Goal: Information Seeking & Learning: Learn about a topic

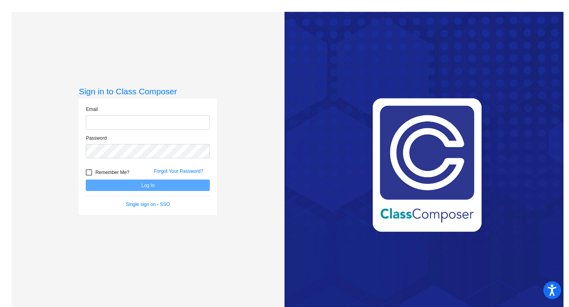
type input "[EMAIL_ADDRESS][DOMAIN_NAME]"
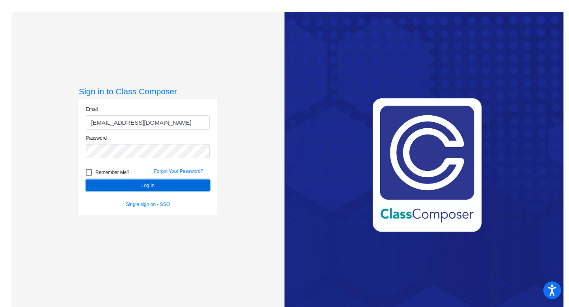
click at [184, 184] on button "Log In" at bounding box center [148, 185] width 124 height 11
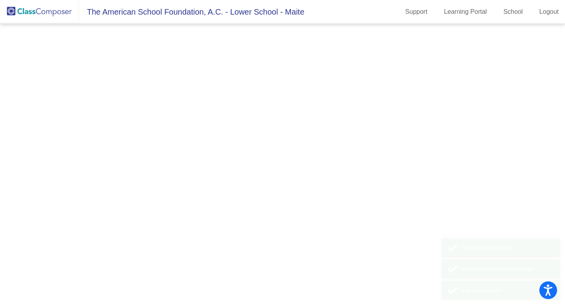
click at [184, 184] on mat-sidenav-content at bounding box center [282, 166] width 565 height 284
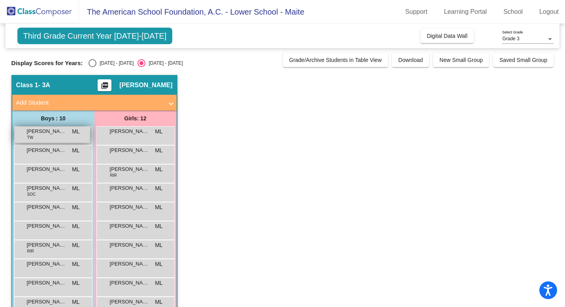
click at [70, 133] on div "[PERSON_NAME] TW ML lock do_not_disturb_alt" at bounding box center [52, 135] width 75 height 16
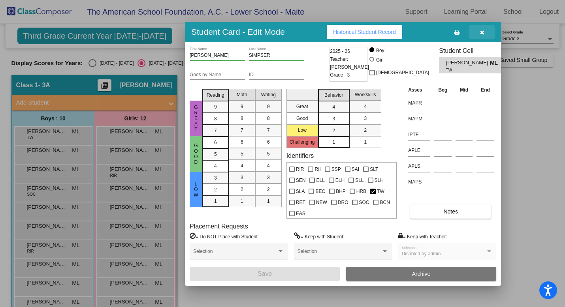
click at [486, 29] on button "button" at bounding box center [481, 32] width 25 height 14
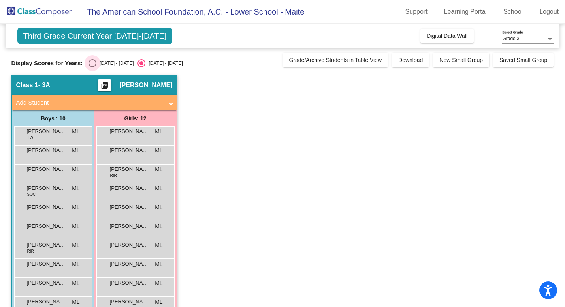
click at [93, 66] on div "Select an option" at bounding box center [92, 63] width 8 height 8
click at [92, 67] on input "[DATE] - [DATE]" at bounding box center [92, 67] width 0 height 0
radio input "true"
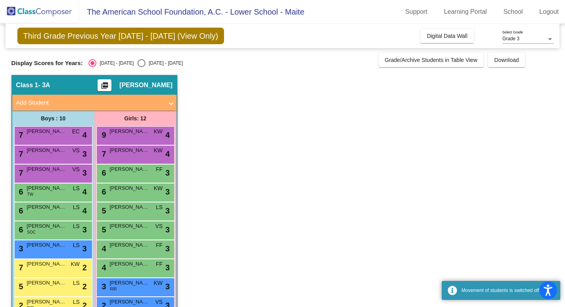
scroll to position [59, 0]
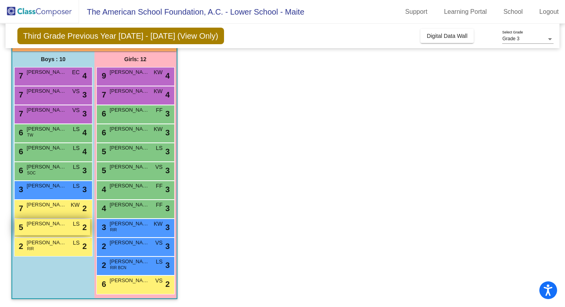
click at [58, 229] on div "5 [PERSON_NAME] LS lock do_not_disturb_alt 2" at bounding box center [52, 227] width 75 height 16
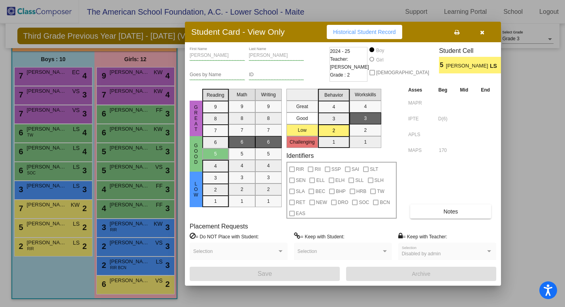
click at [486, 30] on button "button" at bounding box center [481, 32] width 25 height 14
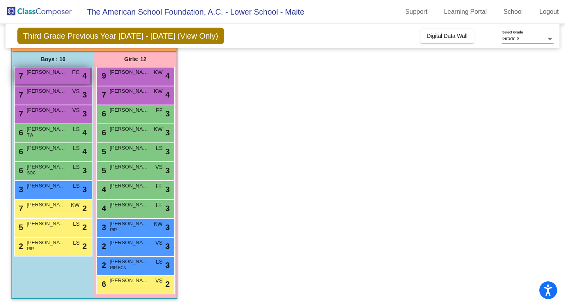
click at [57, 74] on span "[PERSON_NAME] [PERSON_NAME]" at bounding box center [46, 72] width 39 height 8
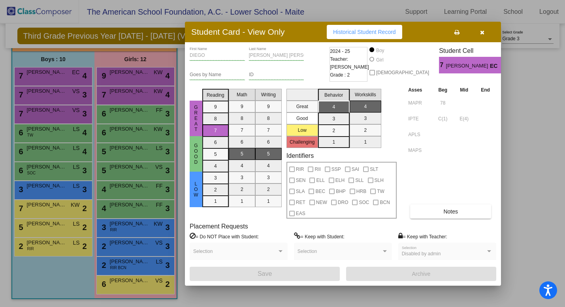
click at [485, 28] on button "button" at bounding box center [481, 32] width 25 height 14
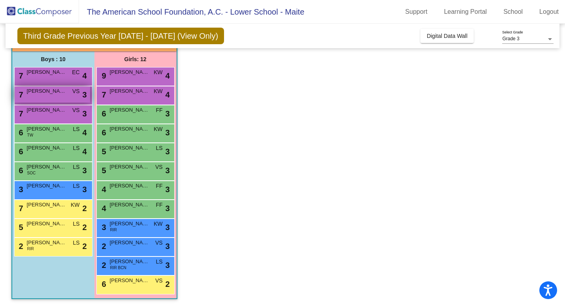
click at [51, 97] on div "7 [PERSON_NAME] VS lock do_not_disturb_alt 3" at bounding box center [52, 94] width 75 height 16
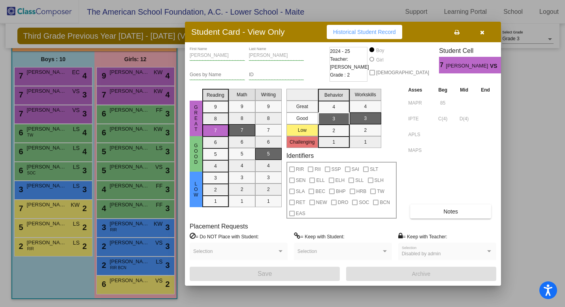
click at [485, 34] on button "button" at bounding box center [481, 32] width 25 height 14
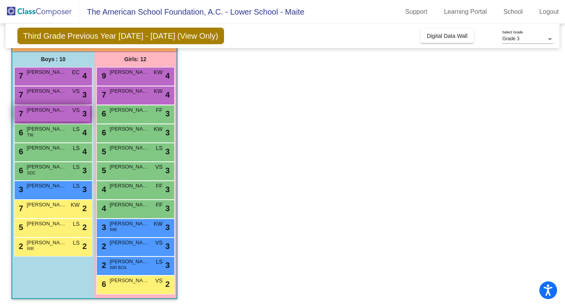
click at [33, 112] on span "[PERSON_NAME]" at bounding box center [46, 110] width 39 height 8
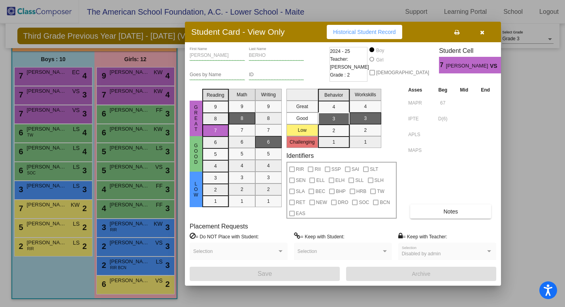
click at [484, 33] on button "button" at bounding box center [481, 32] width 25 height 14
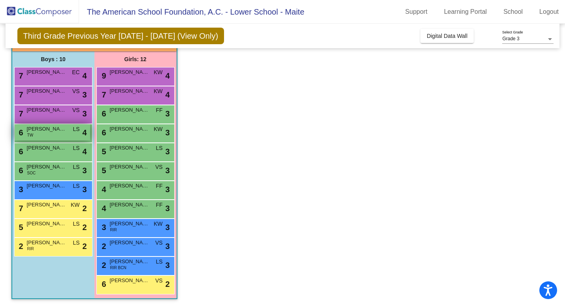
click at [66, 132] on div "6 [PERSON_NAME] TW LS lock do_not_disturb_alt 4" at bounding box center [52, 132] width 75 height 16
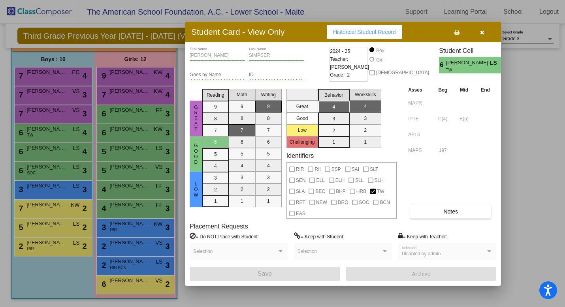
click at [483, 31] on icon "button" at bounding box center [482, 33] width 4 height 6
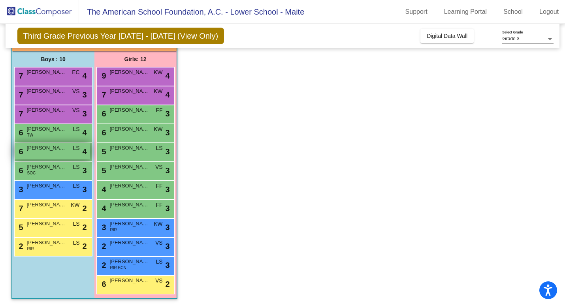
click at [61, 147] on span "[PERSON_NAME]" at bounding box center [46, 148] width 39 height 8
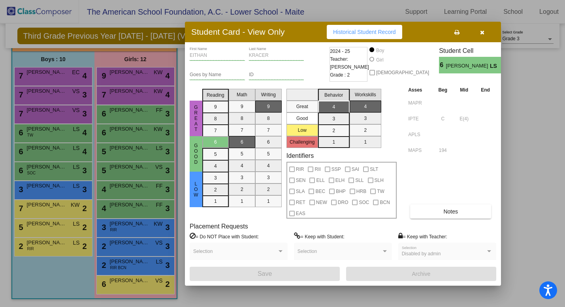
click at [486, 30] on button "button" at bounding box center [481, 32] width 25 height 14
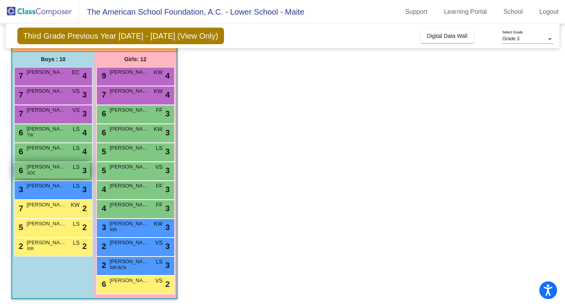
click at [56, 171] on span "[PERSON_NAME]" at bounding box center [46, 167] width 39 height 8
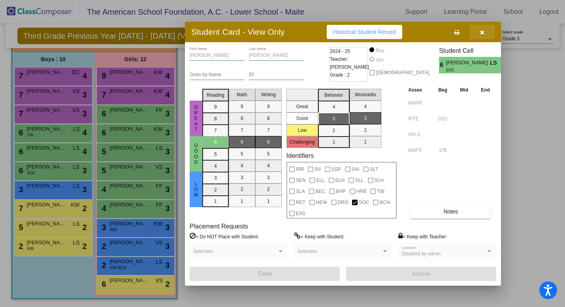
click at [483, 28] on button "button" at bounding box center [481, 32] width 25 height 14
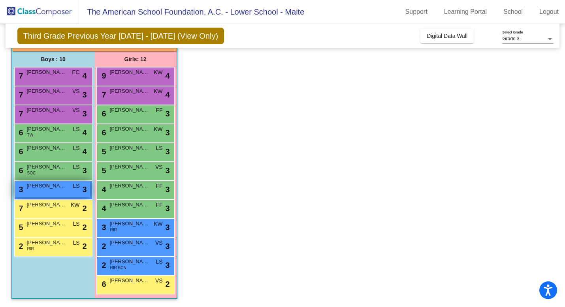
click at [55, 186] on span "[PERSON_NAME]" at bounding box center [46, 186] width 39 height 8
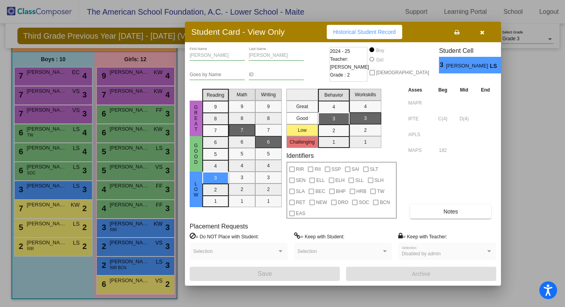
scroll to position [0, 0]
click at [484, 34] on icon "button" at bounding box center [482, 33] width 4 height 6
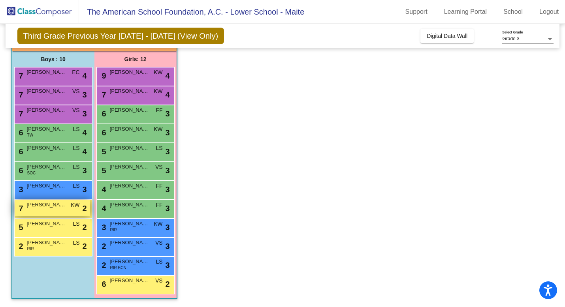
click at [52, 211] on div "7 [PERSON_NAME] KW lock do_not_disturb_alt 2" at bounding box center [52, 208] width 75 height 16
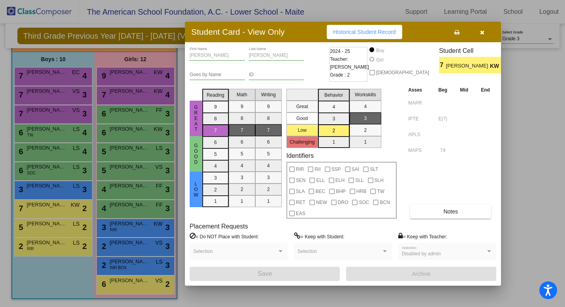
click at [482, 34] on icon "button" at bounding box center [482, 33] width 4 height 6
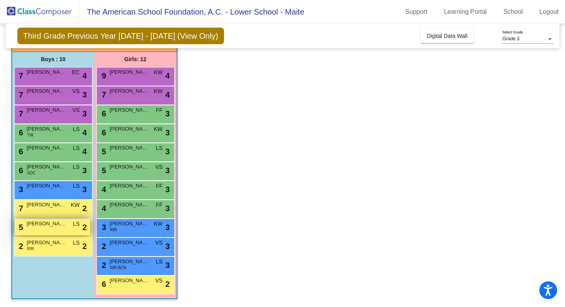
click at [42, 224] on span "[PERSON_NAME]" at bounding box center [46, 224] width 39 height 8
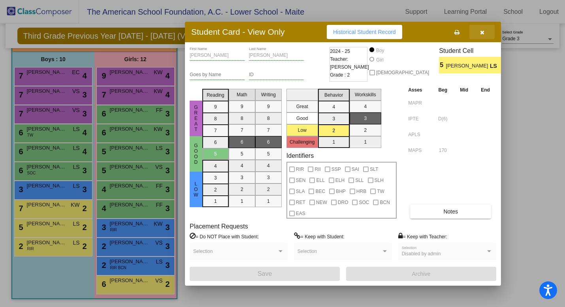
click at [481, 29] on span "button" at bounding box center [482, 32] width 4 height 6
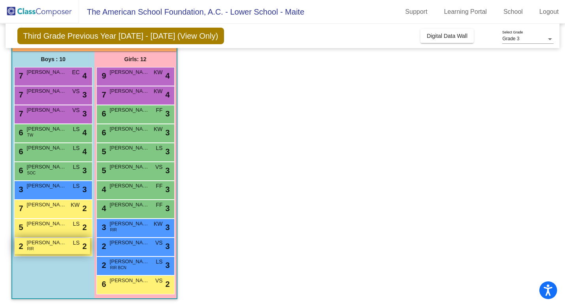
click at [52, 250] on div "2 [PERSON_NAME] DE LA [PERSON_NAME] RIR LS lock do_not_disturb_alt 2" at bounding box center [52, 246] width 75 height 16
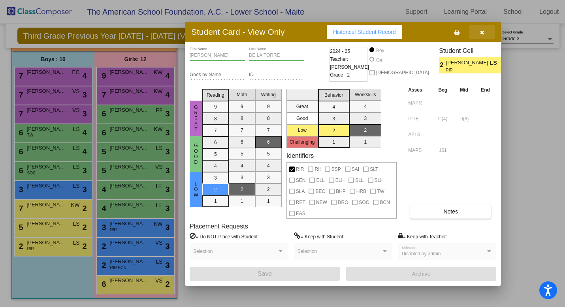
click at [484, 32] on button "button" at bounding box center [481, 32] width 25 height 14
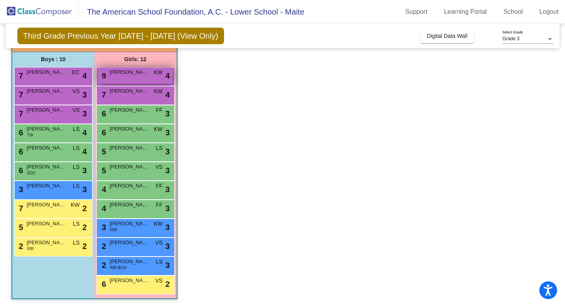
click at [145, 74] on span "[PERSON_NAME]" at bounding box center [129, 72] width 39 height 8
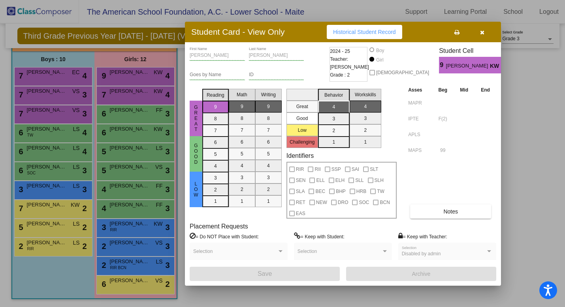
click at [481, 30] on icon "button" at bounding box center [482, 33] width 4 height 6
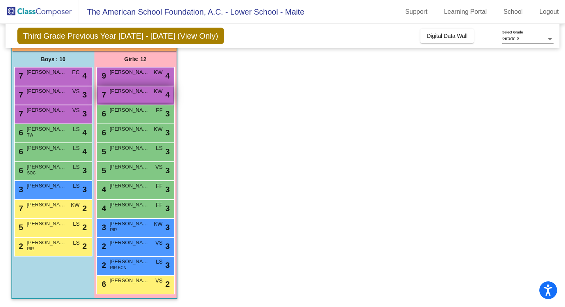
click at [150, 96] on div "7 [PERSON_NAME] KW lock do_not_disturb_alt 4" at bounding box center [135, 94] width 75 height 16
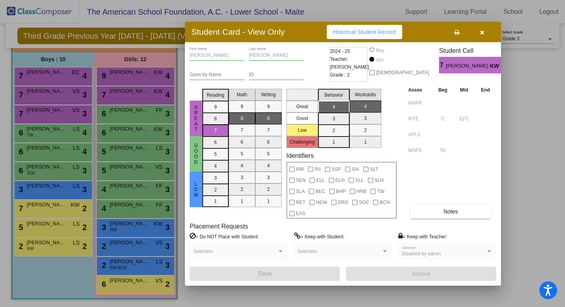
click at [482, 33] on icon "button" at bounding box center [482, 33] width 4 height 6
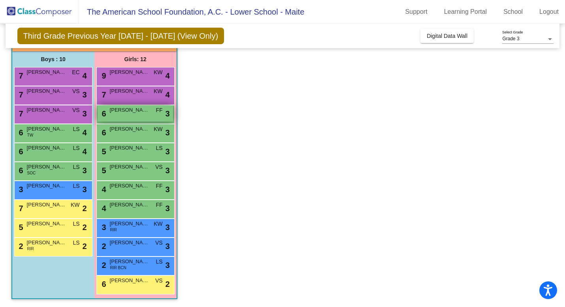
click at [133, 112] on span "[PERSON_NAME] U¬¥REN" at bounding box center [129, 110] width 39 height 8
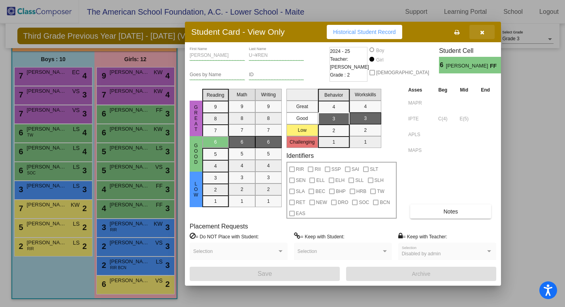
click at [483, 31] on icon "button" at bounding box center [482, 33] width 4 height 6
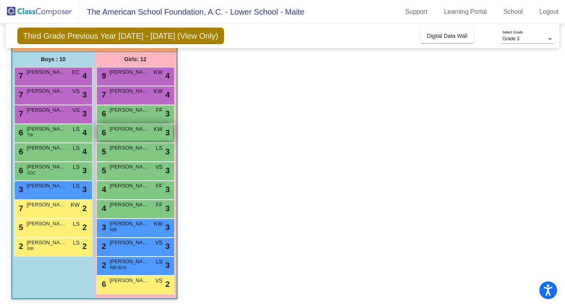
click at [146, 137] on div "6 [PERSON_NAME] KW lock do_not_disturb_alt 3" at bounding box center [135, 132] width 75 height 16
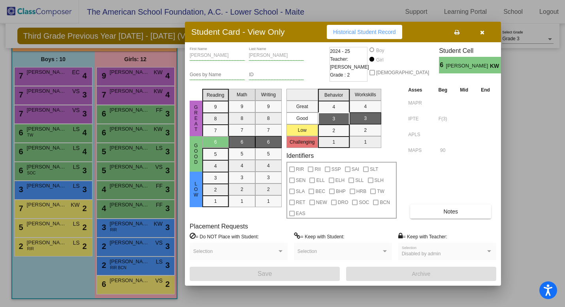
click at [485, 30] on button "button" at bounding box center [481, 32] width 25 height 14
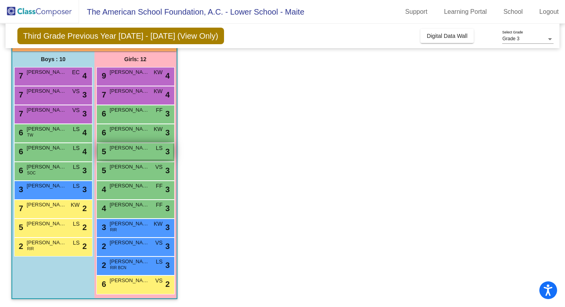
click at [137, 147] on span "[PERSON_NAME]" at bounding box center [129, 148] width 39 height 8
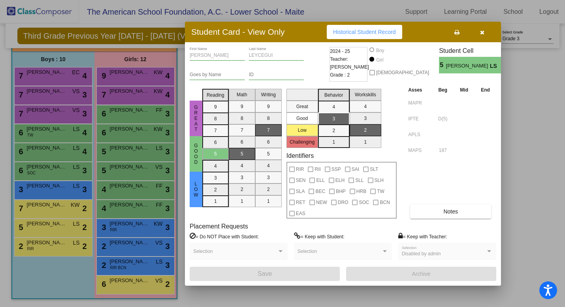
click at [483, 34] on icon "button" at bounding box center [482, 33] width 4 height 6
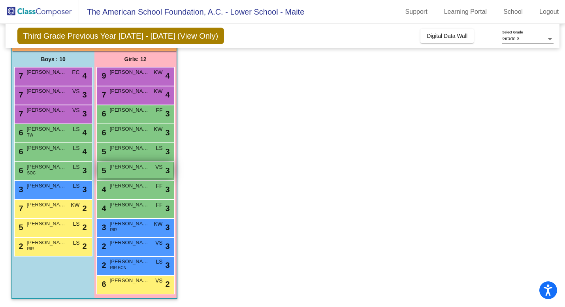
click at [142, 168] on span "[PERSON_NAME]" at bounding box center [129, 167] width 39 height 8
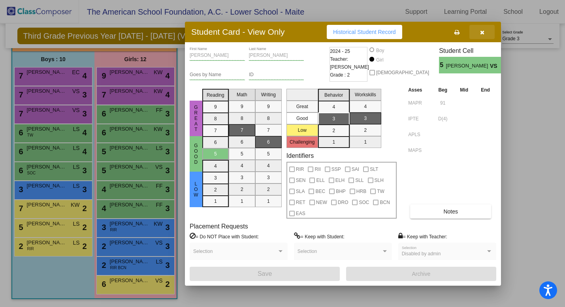
click at [484, 34] on button "button" at bounding box center [481, 32] width 25 height 14
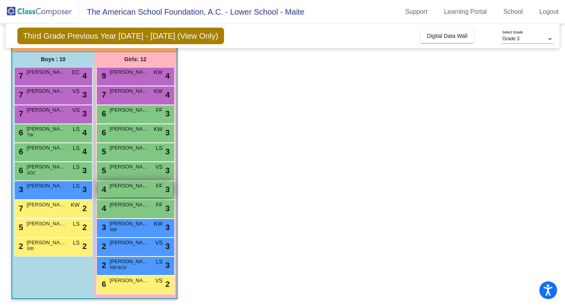
click at [141, 188] on span "[PERSON_NAME]" at bounding box center [129, 186] width 39 height 8
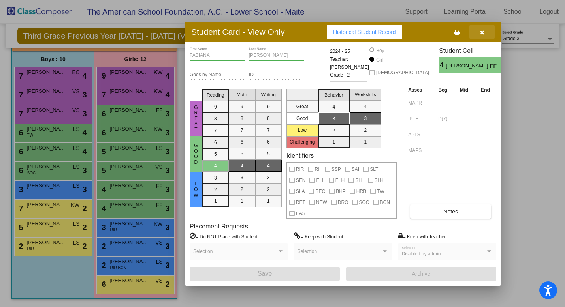
click at [485, 34] on button "button" at bounding box center [481, 32] width 25 height 14
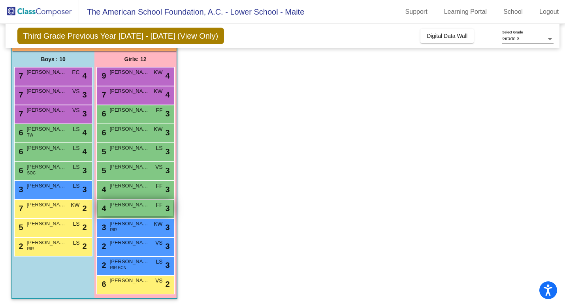
click at [158, 207] on span "FF" at bounding box center [159, 205] width 7 height 8
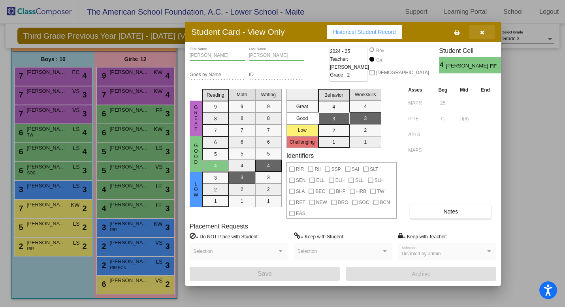
click at [481, 31] on icon "button" at bounding box center [482, 33] width 4 height 6
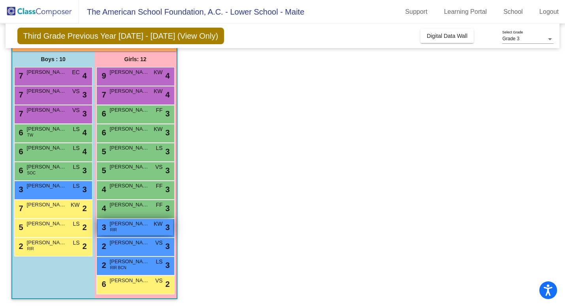
click at [137, 231] on div "3 [PERSON_NAME] RIR KW lock do_not_disturb_alt 3" at bounding box center [135, 227] width 75 height 16
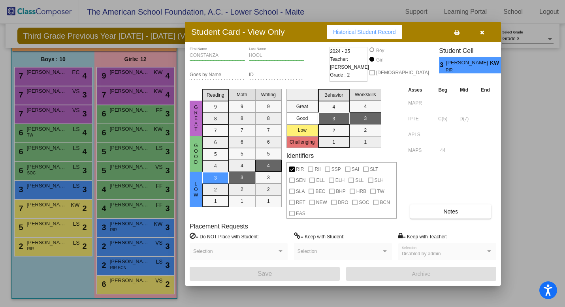
click at [484, 32] on icon "button" at bounding box center [482, 33] width 4 height 6
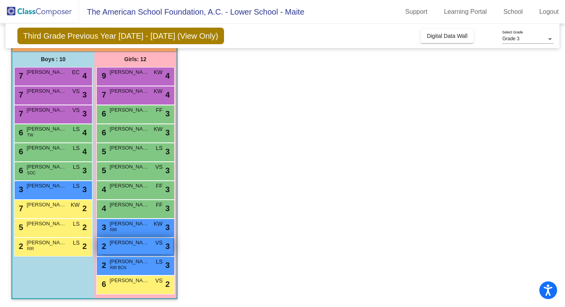
click at [154, 244] on div "2 [PERSON_NAME] VS lock do_not_disturb_alt 3" at bounding box center [135, 246] width 75 height 16
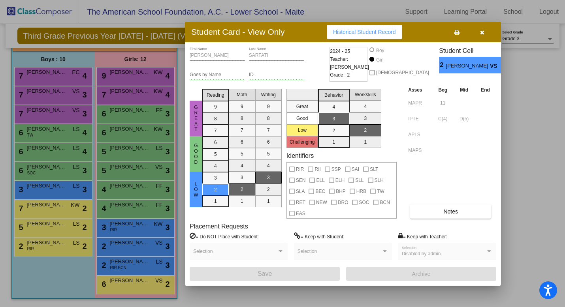
click at [483, 29] on span "button" at bounding box center [482, 32] width 4 height 6
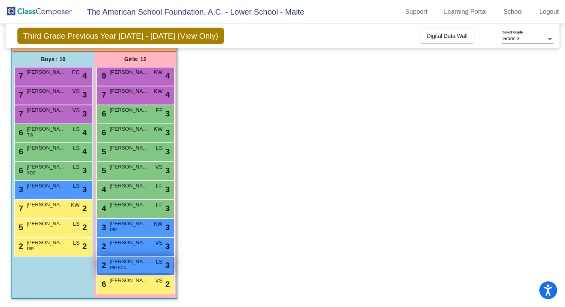
click at [128, 259] on span "[PERSON_NAME]" at bounding box center [129, 262] width 39 height 8
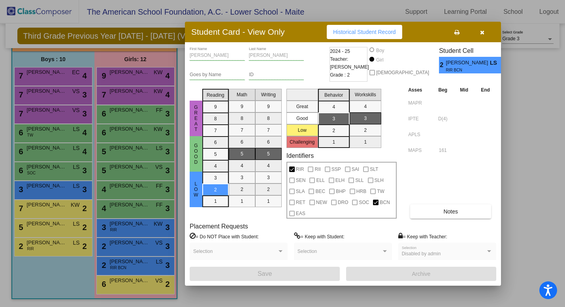
click at [480, 30] on icon "button" at bounding box center [482, 33] width 4 height 6
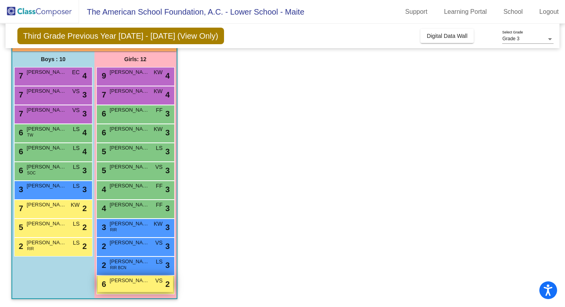
click at [139, 289] on div "6 [PERSON_NAME] VS lock do_not_disturb_alt 2" at bounding box center [135, 284] width 75 height 16
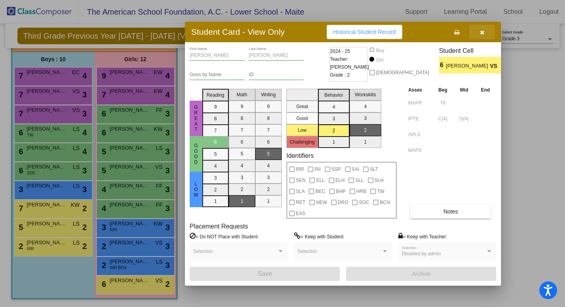
click at [483, 34] on icon "button" at bounding box center [482, 33] width 4 height 6
